Goal: Transaction & Acquisition: Purchase product/service

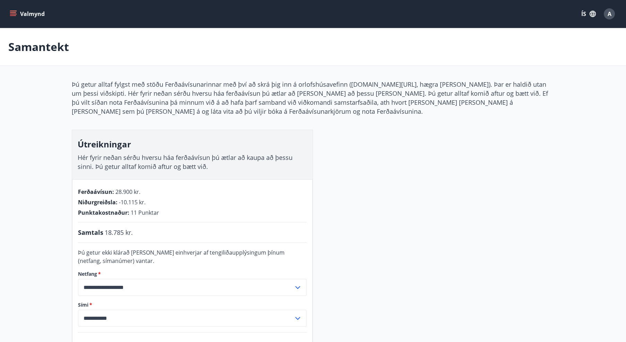
scroll to position [43, 0]
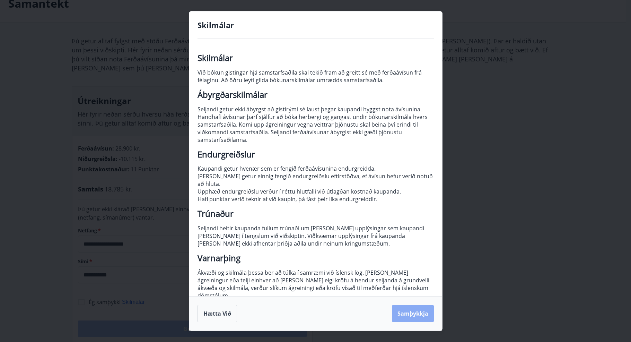
click at [407, 312] on button "Samþykkja" at bounding box center [413, 313] width 42 height 17
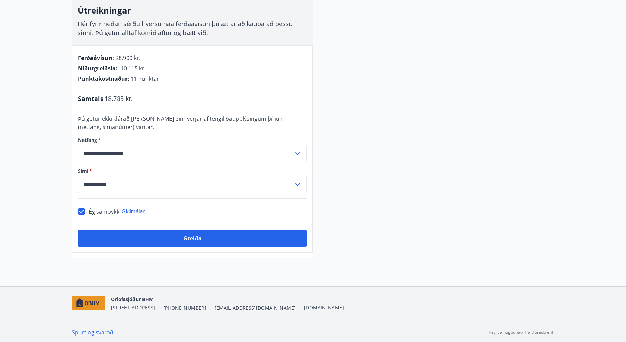
scroll to position [136, 0]
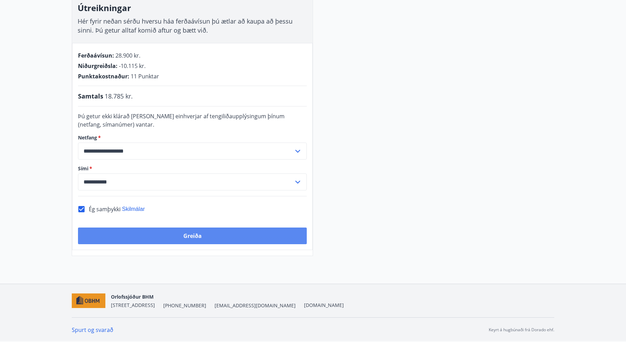
click at [257, 237] on button "Greiða" at bounding box center [192, 235] width 229 height 17
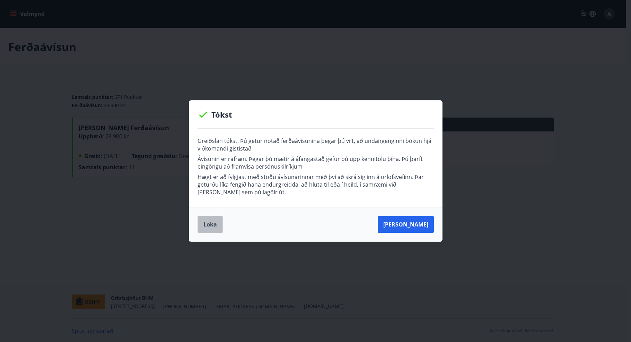
click at [213, 224] on button "Loka" at bounding box center [210, 224] width 25 height 17
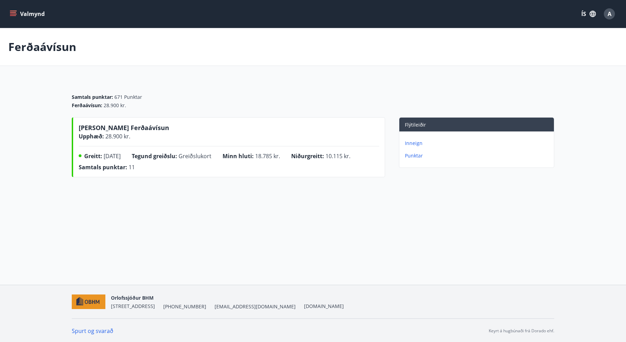
click at [446, 62] on div "Ferðaávísun" at bounding box center [313, 47] width 626 height 38
click at [415, 155] on p "Punktar" at bounding box center [478, 155] width 146 height 7
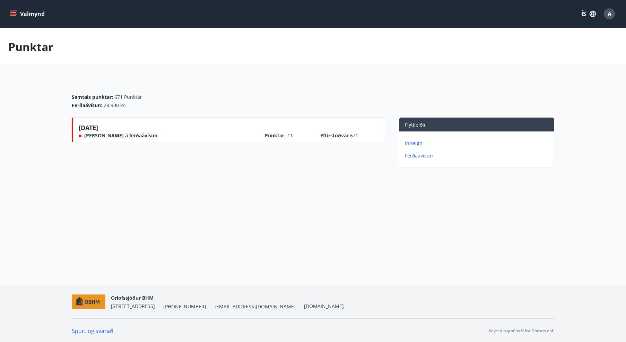
click at [416, 142] on p "Inneign" at bounding box center [478, 143] width 146 height 7
click at [417, 155] on p "Punktar" at bounding box center [478, 155] width 146 height 7
click at [34, 46] on p "Punktar" at bounding box center [30, 46] width 45 height 15
click at [17, 12] on button "Valmynd" at bounding box center [27, 14] width 39 height 12
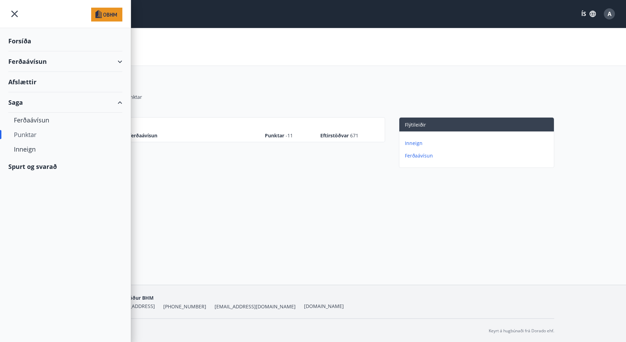
click at [121, 61] on div "Ferðaávísun" at bounding box center [65, 61] width 114 height 20
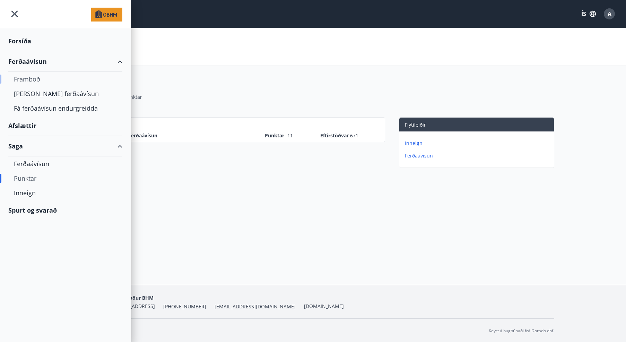
click at [32, 76] on div "Framboð" at bounding box center [65, 79] width 103 height 15
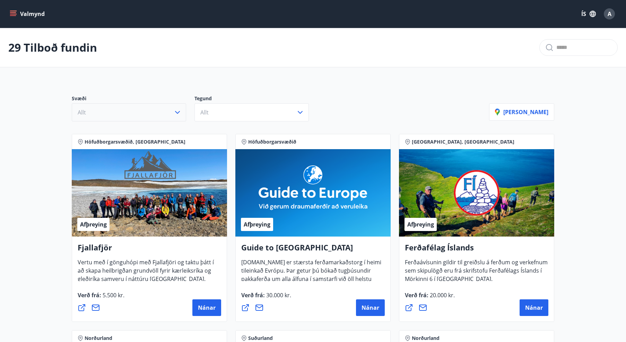
click at [178, 111] on icon "button" at bounding box center [177, 112] width 8 height 8
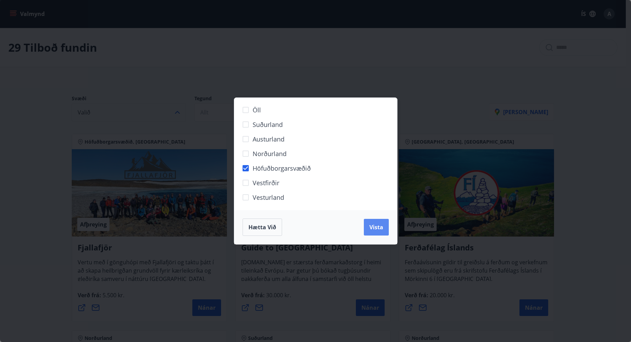
click at [375, 228] on span "Vista" at bounding box center [377, 227] width 14 height 8
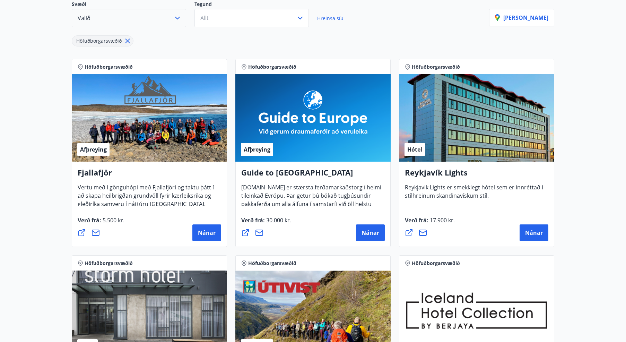
scroll to position [69, 0]
